Goal: Information Seeking & Learning: Check status

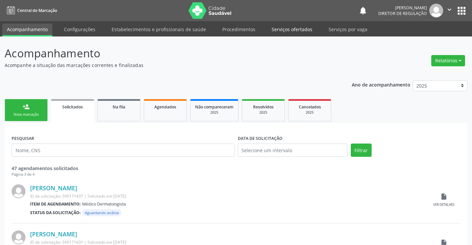
click at [295, 30] on link "Serviços ofertados" at bounding box center [292, 30] width 50 height 12
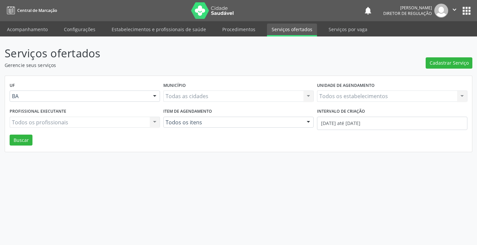
click at [352, 96] on div "Todos os estabelecimentos Todos os estabelecimentos Nenhum resultado encontrado…" at bounding box center [392, 96] width 151 height 11
click at [352, 95] on div "Todos os estabelecimentos Todos os estabelecimentos Nenhum resultado encontrado…" at bounding box center [392, 96] width 151 height 11
click at [355, 112] on span "Nenhum resultado encontrado para: " ultras "" at bounding box center [393, 108] width 150 height 13
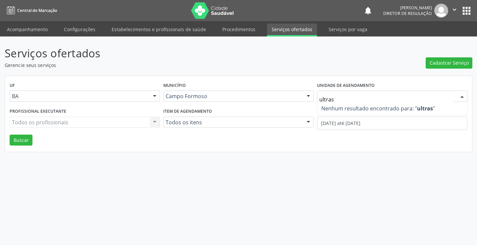
type input "ultra"
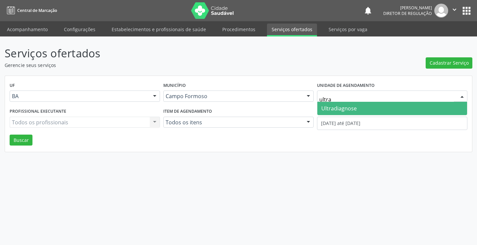
click at [344, 109] on span "Ultradiagnose" at bounding box center [339, 108] width 35 height 7
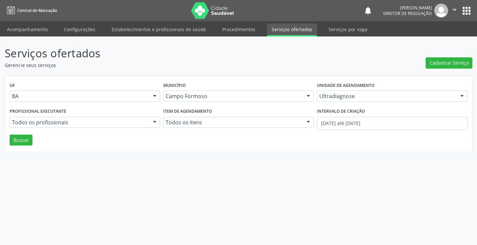
click at [333, 131] on div "Intervalo de criação [DATE] até [DATE]" at bounding box center [393, 120] width 154 height 28
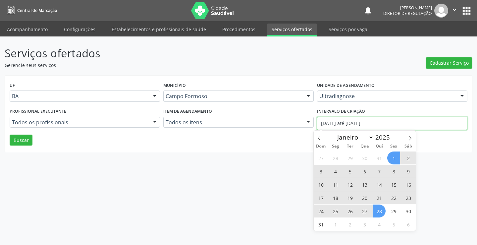
click at [333, 127] on input "[DATE] até [DATE]" at bounding box center [392, 123] width 151 height 13
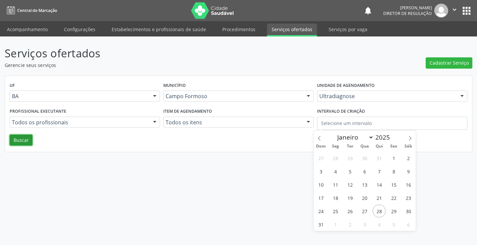
click at [25, 144] on button "Buscar" at bounding box center [21, 140] width 23 height 11
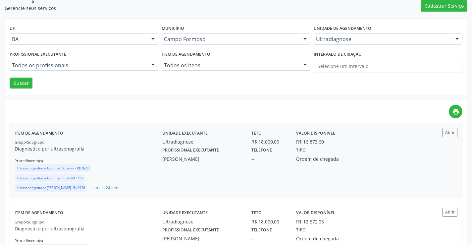
scroll to position [66, 0]
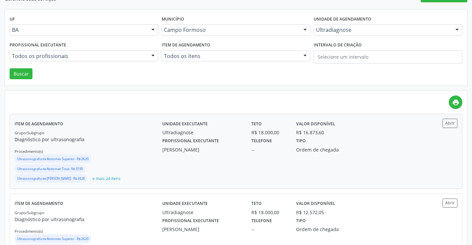
click at [443, 126] on div "Abrir" at bounding box center [439, 123] width 37 height 9
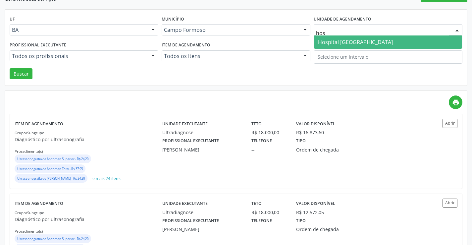
type input "hosp"
click at [342, 38] on span "Hospital [GEOGRAPHIC_DATA]" at bounding box center [355, 41] width 75 height 7
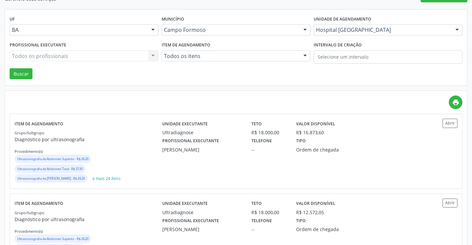
click at [60, 55] on div "Todos os profissionais Todos os profissionais [PERSON_NAME] Muritiba Nenhum res…" at bounding box center [84, 55] width 149 height 11
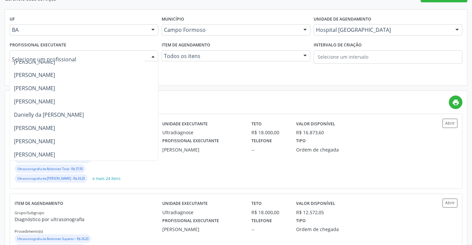
scroll to position [99, 0]
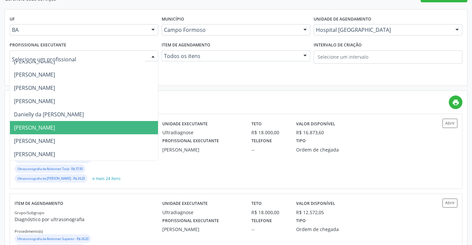
click at [68, 123] on span "[PERSON_NAME]" at bounding box center [84, 127] width 148 height 13
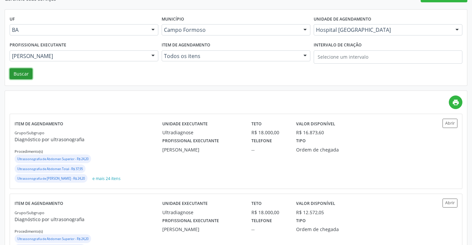
click at [22, 75] on button "Buscar" at bounding box center [21, 73] width 23 height 11
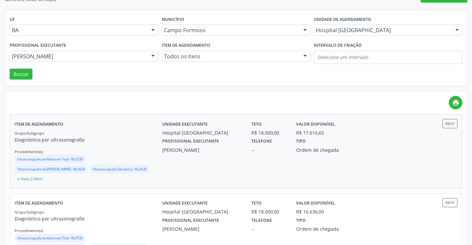
scroll to position [66, 0]
click at [450, 122] on button "Abrir" at bounding box center [450, 123] width 15 height 9
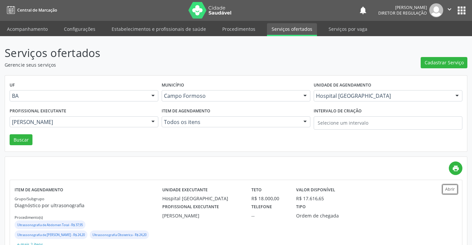
scroll to position [0, 0]
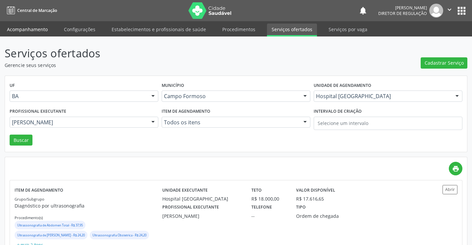
click at [30, 33] on link "Acompanhamento" at bounding box center [27, 30] width 50 height 12
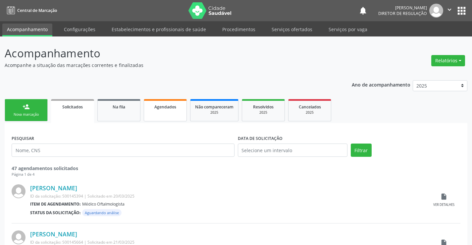
click at [159, 116] on link "Agendados" at bounding box center [165, 110] width 43 height 22
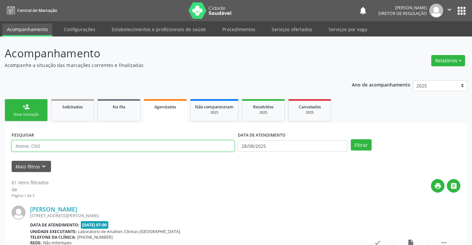
click at [28, 146] on input "text" at bounding box center [123, 145] width 223 height 11
type input "7054004854743697"
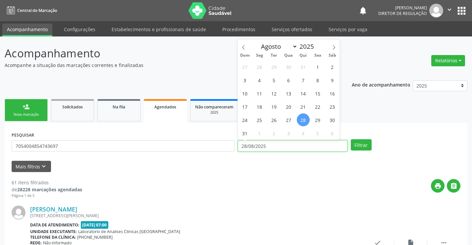
drag, startPoint x: 299, startPoint y: 142, endPoint x: 290, endPoint y: 141, distance: 8.7
click at [297, 142] on input "28/08/2025" at bounding box center [293, 145] width 110 height 11
click at [367, 142] on button "Filtrar" at bounding box center [361, 144] width 21 height 11
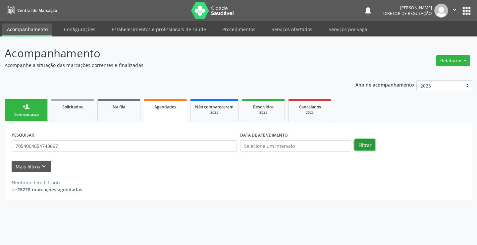
click at [373, 144] on button "Filtrar" at bounding box center [365, 144] width 21 height 11
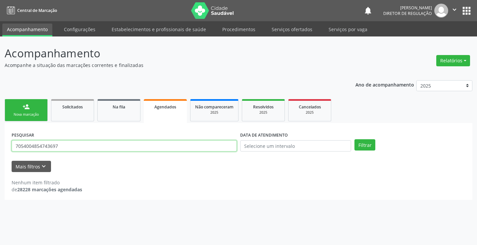
drag, startPoint x: 16, startPoint y: 146, endPoint x: 71, endPoint y: 147, distance: 54.4
click at [71, 147] on input "7054004854743697" at bounding box center [124, 145] width 225 height 11
click at [270, 115] on div "2025" at bounding box center [263, 112] width 33 height 5
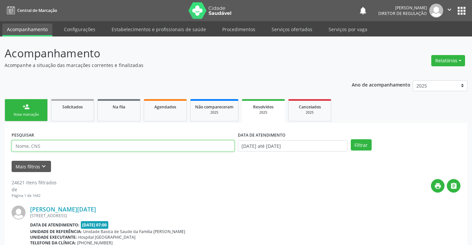
click at [31, 150] on input "text" at bounding box center [123, 145] width 223 height 11
paste input "7054004854743697"
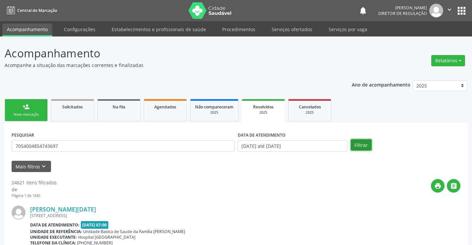
click at [359, 147] on button "Filtrar" at bounding box center [361, 144] width 21 height 11
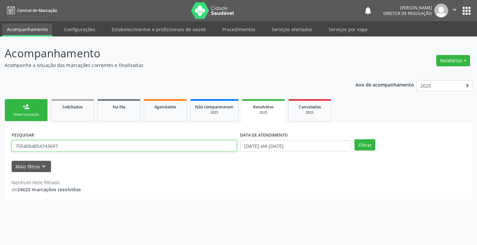
click at [95, 147] on input "7054004854743697" at bounding box center [124, 145] width 225 height 11
click at [52, 145] on input "7054004854743697" at bounding box center [124, 145] width 225 height 11
drag, startPoint x: 15, startPoint y: 147, endPoint x: 77, endPoint y: 147, distance: 62.3
click at [77, 147] on input "705400485474397" at bounding box center [124, 145] width 225 height 11
type input "705400485474397"
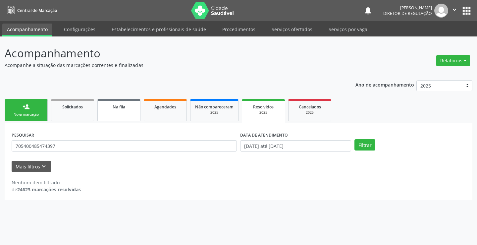
click at [113, 102] on link "Na fila" at bounding box center [118, 110] width 43 height 22
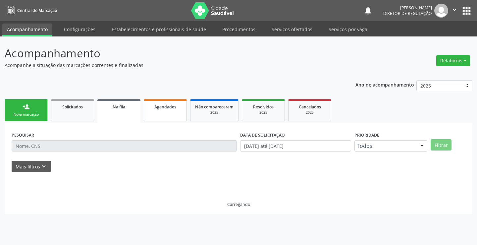
click at [158, 106] on span "Agendados" at bounding box center [165, 107] width 22 height 6
select select "7"
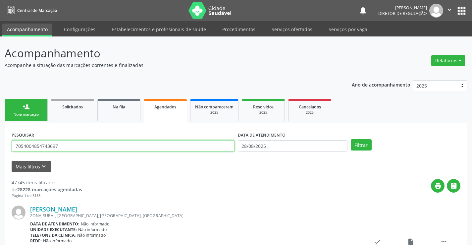
click at [52, 145] on input "7054004854743697" at bounding box center [123, 145] width 223 height 11
type input "705400485474397"
click at [351, 139] on button "Filtrar" at bounding box center [361, 144] width 21 height 11
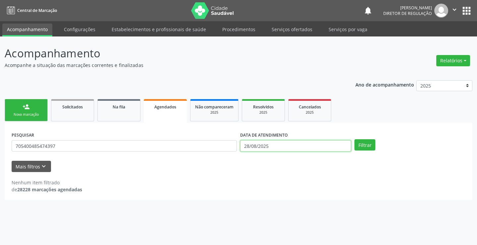
drag, startPoint x: 280, startPoint y: 150, endPoint x: 272, endPoint y: 134, distance: 17.9
click at [279, 146] on input "28/08/2025" at bounding box center [295, 145] width 111 height 11
click at [367, 146] on button "Filtrar" at bounding box center [365, 144] width 21 height 11
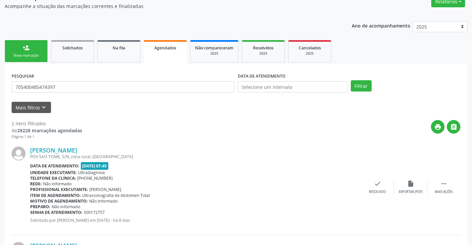
scroll to position [156, 0]
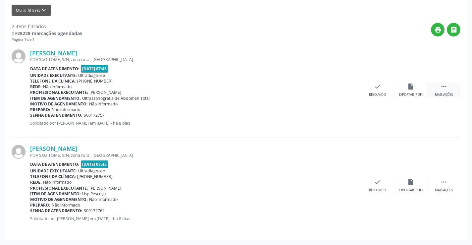
click at [433, 87] on div " Mais ações" at bounding box center [444, 90] width 33 height 14
click at [324, 91] on div "print Imprimir" at bounding box center [311, 90] width 33 height 14
click at [449, 182] on div " Mais ações" at bounding box center [444, 185] width 33 height 14
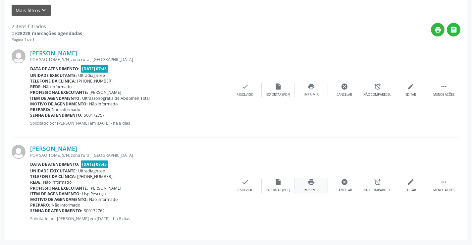
click at [319, 184] on div "print Imprimir" at bounding box center [311, 185] width 33 height 14
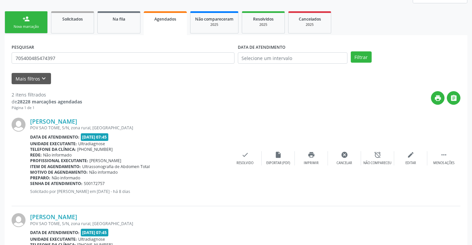
scroll to position [57, 0]
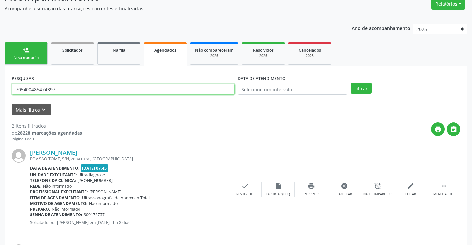
click at [63, 87] on input "705400485474397" at bounding box center [123, 89] width 223 height 11
type input "7"
click at [357, 92] on button "Filtrar" at bounding box center [361, 88] width 21 height 11
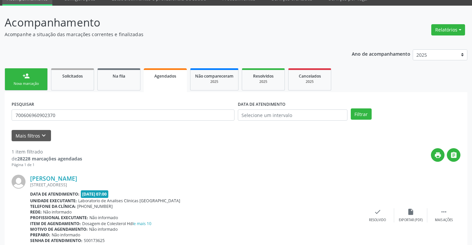
scroll to position [60, 0]
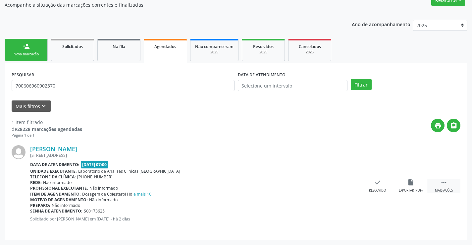
click at [448, 184] on icon "" at bounding box center [444, 182] width 7 height 7
click at [315, 182] on div "print Imprimir" at bounding box center [311, 186] width 33 height 14
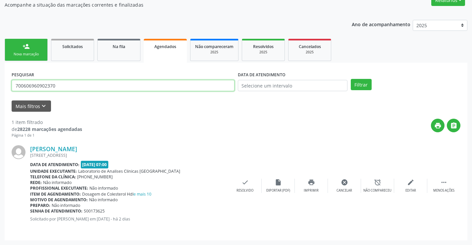
click at [67, 87] on input "700606960902370" at bounding box center [123, 85] width 223 height 11
type input "7"
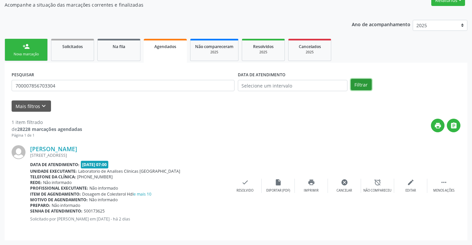
click at [360, 86] on button "Filtrar" at bounding box center [361, 84] width 21 height 11
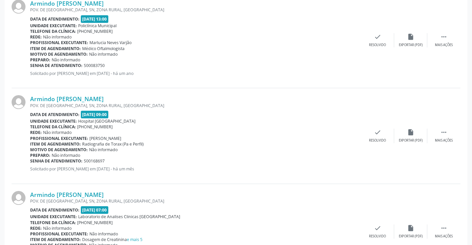
scroll to position [252, 0]
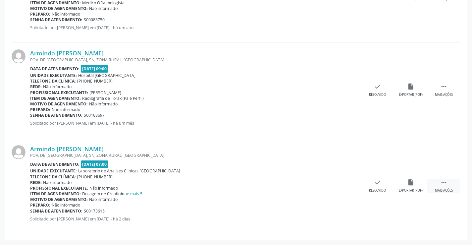
drag, startPoint x: 455, startPoint y: 183, endPoint x: 448, endPoint y: 181, distance: 7.1
click at [453, 182] on div " Mais ações" at bounding box center [444, 186] width 33 height 14
click at [319, 180] on div "print Imprimir" at bounding box center [311, 186] width 33 height 14
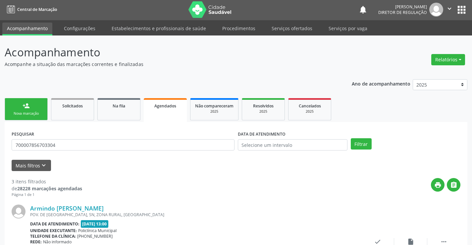
scroll to position [0, 0]
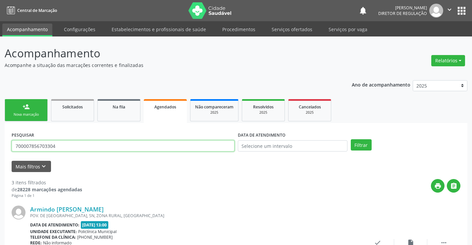
click at [72, 141] on input "700007856703304" at bounding box center [123, 145] width 223 height 11
type input "7"
click at [358, 145] on button "Filtrar" at bounding box center [361, 144] width 21 height 11
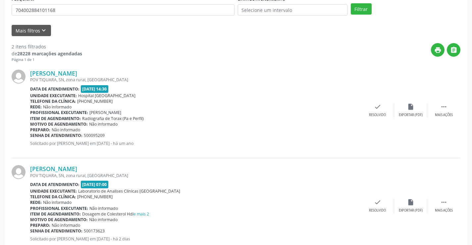
scroll to position [156, 0]
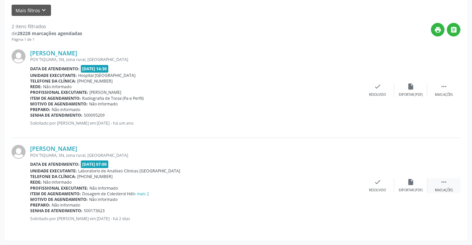
click at [450, 186] on div " Mais ações" at bounding box center [444, 185] width 33 height 14
click at [315, 186] on div "print Imprimir" at bounding box center [311, 185] width 33 height 14
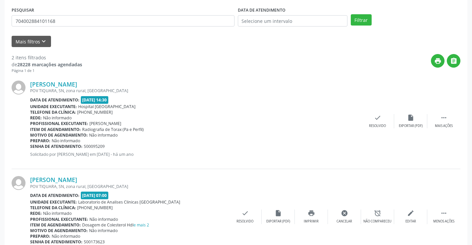
scroll to position [0, 0]
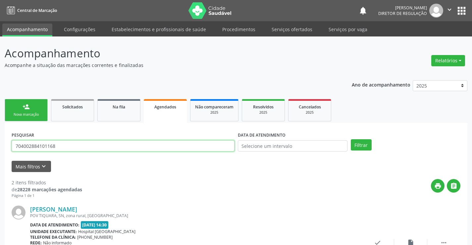
drag, startPoint x: 60, startPoint y: 143, endPoint x: 65, endPoint y: 146, distance: 5.5
click at [65, 146] on input "704002884101168" at bounding box center [123, 145] width 223 height 11
type input "7"
click at [358, 144] on button "Filtrar" at bounding box center [361, 144] width 21 height 11
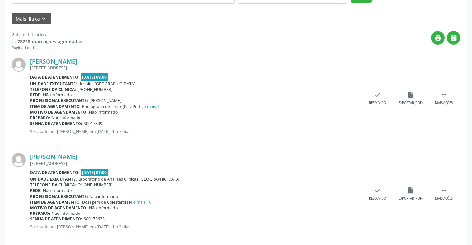
scroll to position [156, 0]
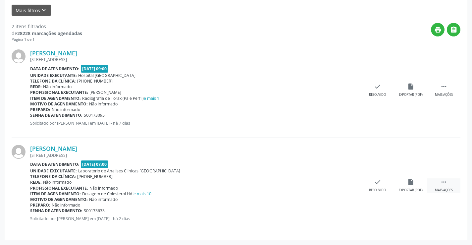
drag, startPoint x: 451, startPoint y: 184, endPoint x: 441, endPoint y: 186, distance: 9.8
click at [450, 184] on div " Mais ações" at bounding box center [444, 185] width 33 height 14
click at [317, 186] on div "print Imprimir" at bounding box center [311, 185] width 33 height 14
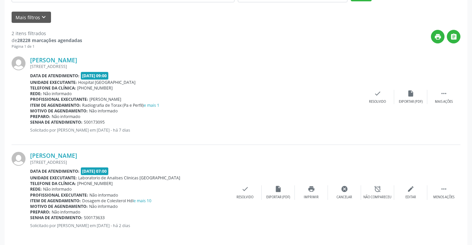
scroll to position [24, 0]
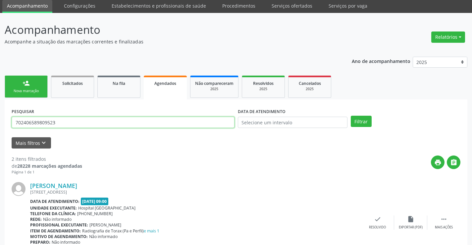
click at [66, 126] on input "702406589809523" at bounding box center [123, 122] width 223 height 11
type input "7"
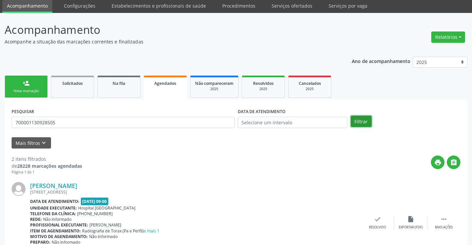
click at [356, 119] on button "Filtrar" at bounding box center [361, 121] width 21 height 11
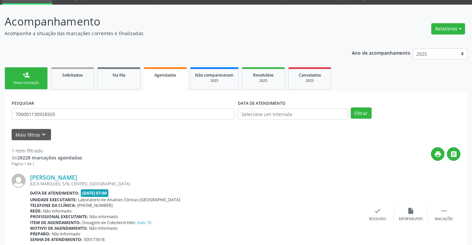
scroll to position [60, 0]
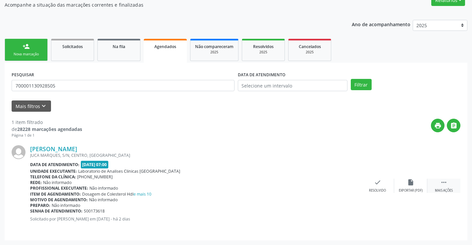
click at [446, 180] on icon "" at bounding box center [444, 182] width 7 height 7
click at [306, 187] on div "print Imprimir" at bounding box center [311, 186] width 33 height 14
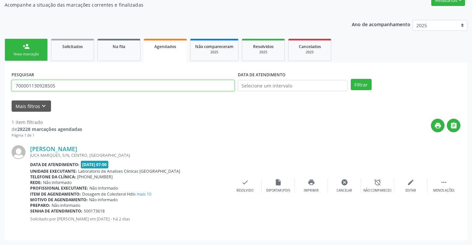
click at [80, 83] on input "700001130928505" at bounding box center [123, 85] width 223 height 11
type input "7"
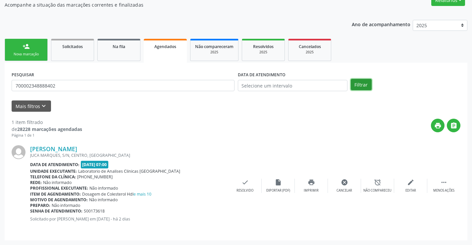
click at [360, 88] on button "Filtrar" at bounding box center [361, 84] width 21 height 11
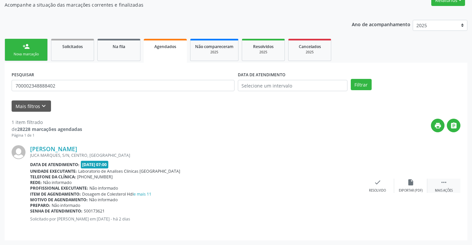
click at [445, 186] on div " Mais ações" at bounding box center [444, 186] width 33 height 14
click at [315, 186] on icon "print" at bounding box center [311, 182] width 7 height 7
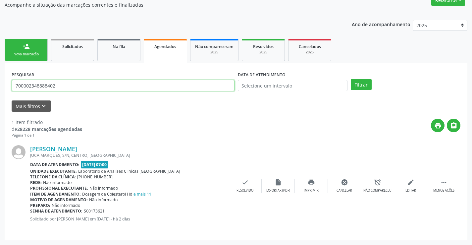
click at [89, 83] on input "700002348888402" at bounding box center [123, 85] width 223 height 11
type input "7"
type input "706804278211828"
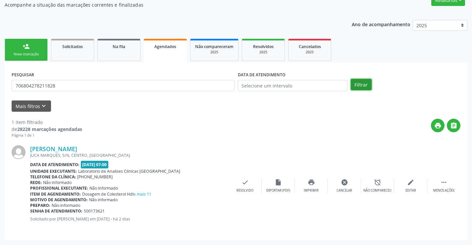
click at [366, 86] on button "Filtrar" at bounding box center [361, 84] width 21 height 11
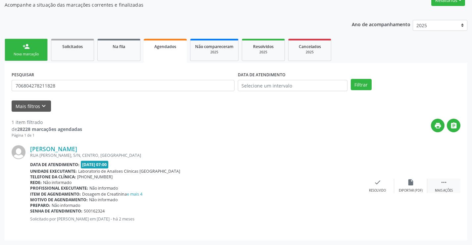
click at [444, 185] on icon "" at bounding box center [444, 182] width 7 height 7
click at [318, 181] on div "print Imprimir" at bounding box center [311, 186] width 33 height 14
click at [70, 50] on link "Solicitados" at bounding box center [72, 50] width 43 height 22
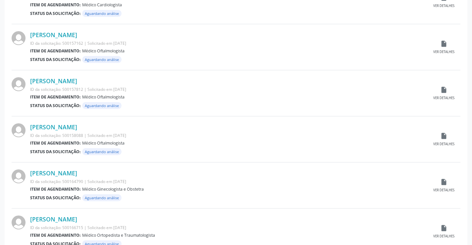
scroll to position [654, 0]
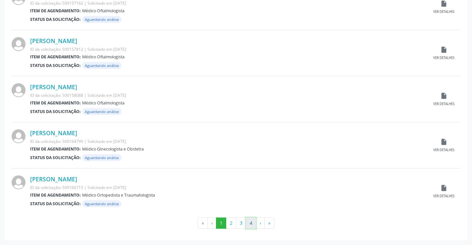
click at [253, 225] on button "4" at bounding box center [251, 222] width 10 height 11
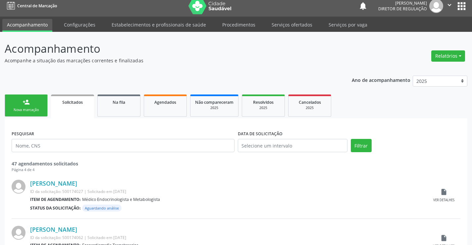
scroll to position [55, 0]
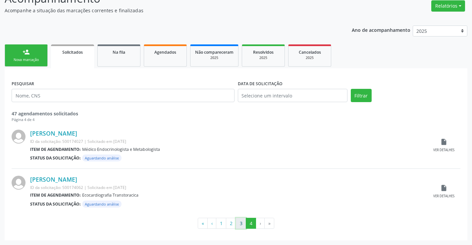
click at [244, 221] on button "3" at bounding box center [241, 223] width 10 height 11
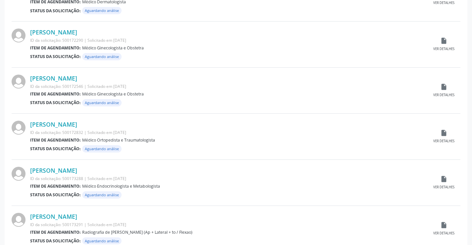
scroll to position [398, 0]
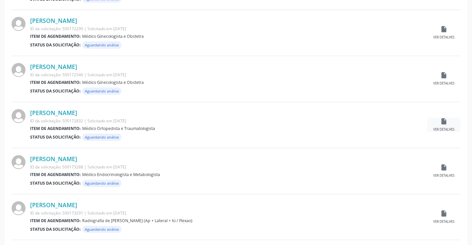
click at [442, 122] on icon "insert_drive_file" at bounding box center [444, 121] width 7 height 7
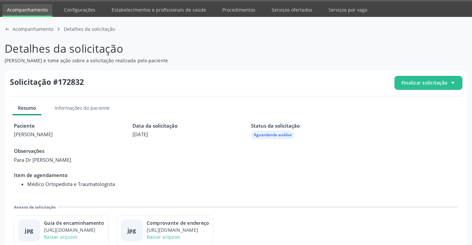
scroll to position [30, 0]
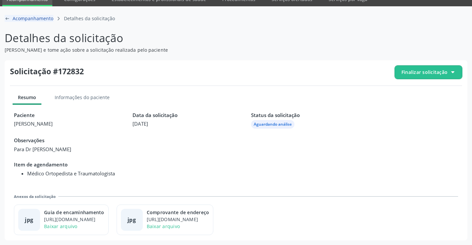
click at [8, 20] on icon "arrow-left-outline icon" at bounding box center [7, 18] width 5 height 5
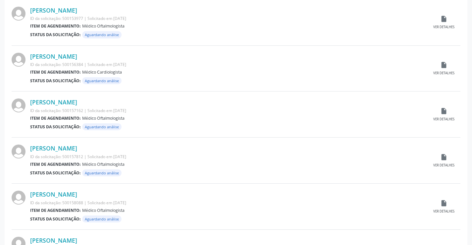
scroll to position [654, 0]
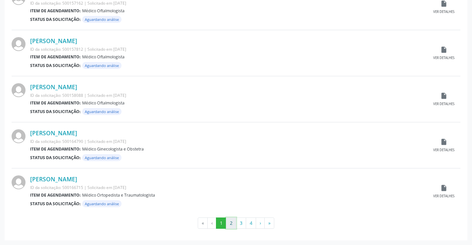
click at [228, 224] on button "2" at bounding box center [231, 222] width 10 height 11
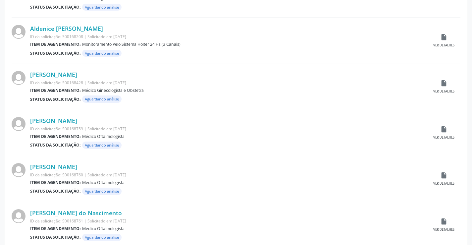
scroll to position [298, 0]
click at [447, 42] on div "insert_drive_file Ver detalhes" at bounding box center [444, 40] width 33 height 14
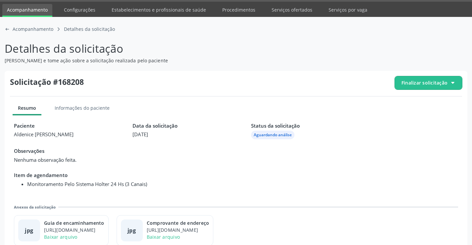
scroll to position [30, 0]
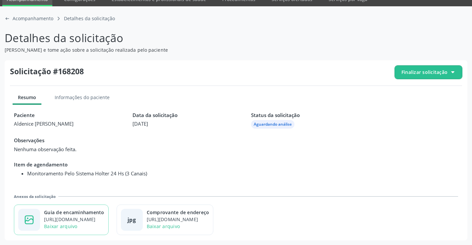
click at [86, 207] on div "image-outline icon Guia de encaminhamento [URL][DOMAIN_NAME] Baixar arquivo" at bounding box center [61, 220] width 95 height 30
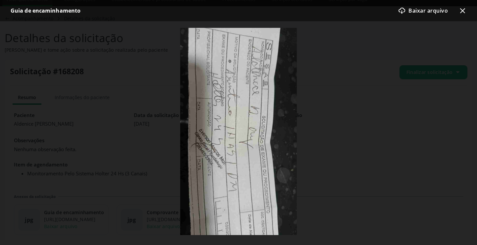
click at [465, 9] on icon "x-outline icon" at bounding box center [463, 11] width 8 height 8
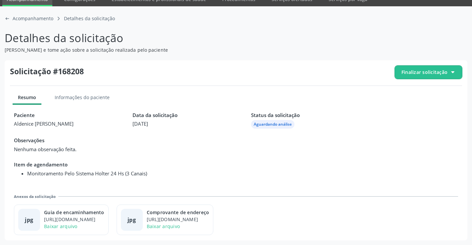
click at [0, 18] on div "arrow-left-outline icon Acompanhamento caret-right-outline icon Detalhes da sol…" at bounding box center [236, 125] width 472 height 239
click at [10, 19] on div "arrow-left-outline icon Acompanhamento" at bounding box center [29, 18] width 49 height 7
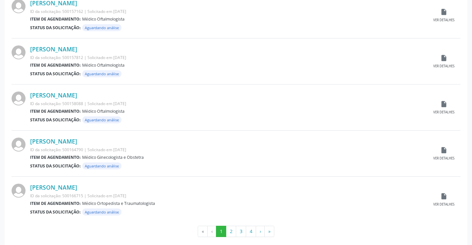
scroll to position [654, 0]
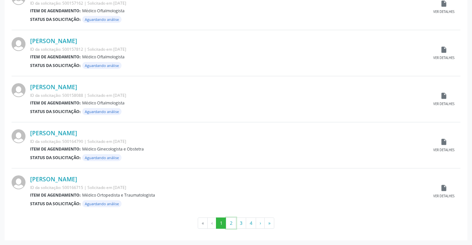
click at [227, 221] on button "2" at bounding box center [231, 222] width 10 height 11
click at [243, 219] on button "3" at bounding box center [241, 222] width 10 height 11
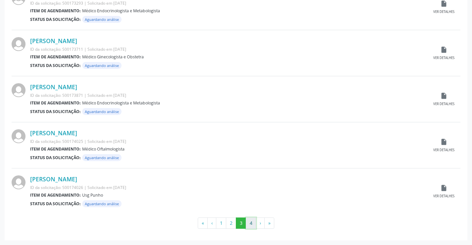
click at [250, 219] on button "4" at bounding box center [251, 222] width 10 height 11
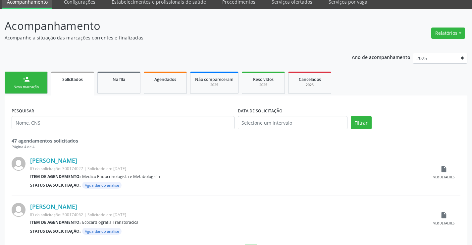
scroll to position [55, 0]
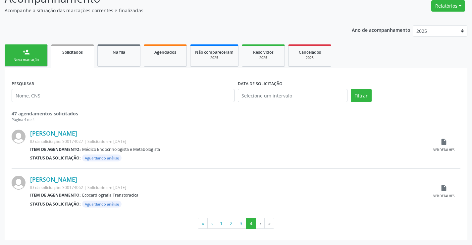
click at [28, 48] on div "person_add" at bounding box center [26, 51] width 7 height 7
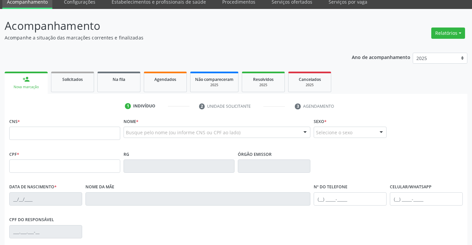
scroll to position [0, 0]
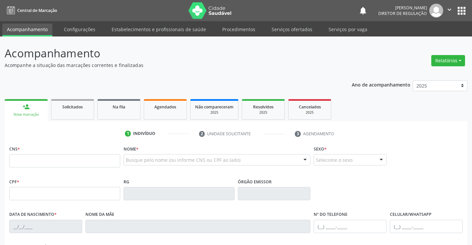
drag, startPoint x: 450, startPoint y: 6, endPoint x: 434, endPoint y: 27, distance: 25.7
click at [450, 8] on icon "" at bounding box center [449, 9] width 7 height 7
click at [425, 36] on link "Sair" at bounding box center [433, 40] width 46 height 9
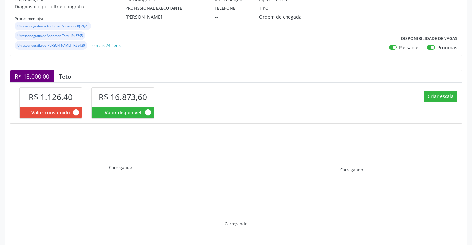
scroll to position [123, 0]
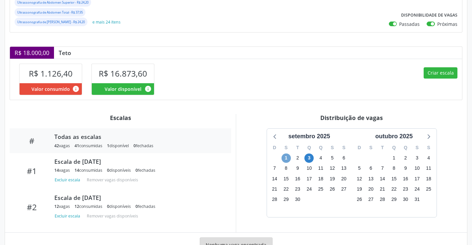
click at [287, 163] on span "1" at bounding box center [286, 157] width 9 height 9
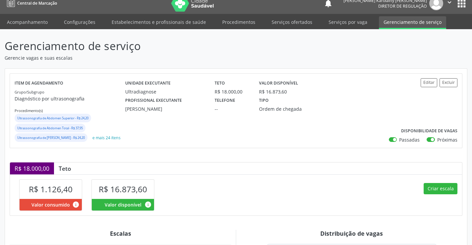
scroll to position [0, 0]
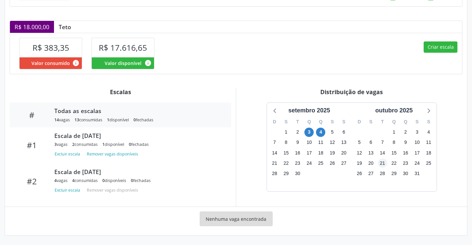
scroll to position [149, 0]
click at [308, 134] on span "3" at bounding box center [309, 132] width 9 height 9
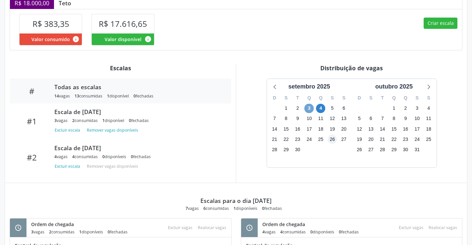
scroll to position [231, 0]
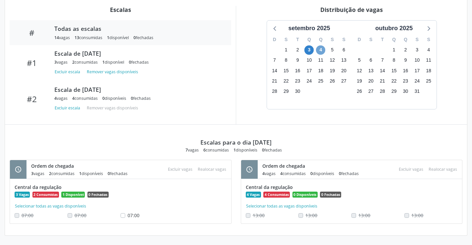
click at [322, 49] on span "4" at bounding box center [320, 49] width 9 height 9
click at [306, 50] on span "3" at bounding box center [309, 49] width 9 height 9
